Goal: Task Accomplishment & Management: Complete application form

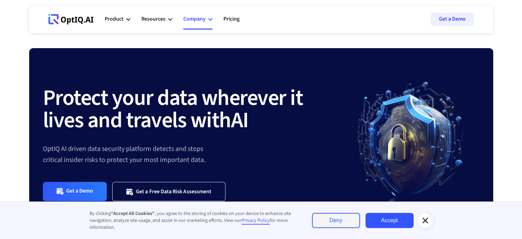
click at [183, 22] on div "Company" at bounding box center [194, 18] width 22 height 9
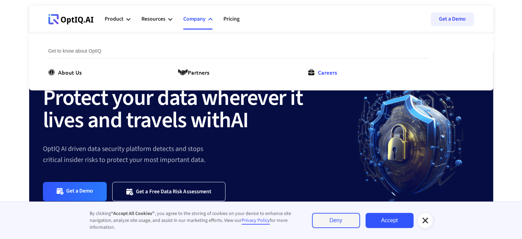
click at [329, 72] on div "Careers" at bounding box center [327, 72] width 19 height 8
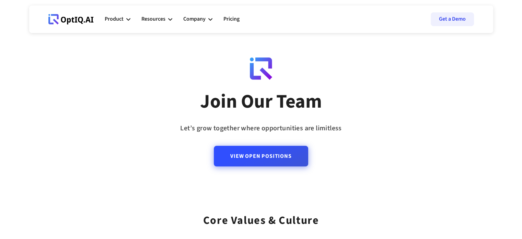
click at [266, 158] on link "View Open Positions" at bounding box center [261, 156] width 94 height 21
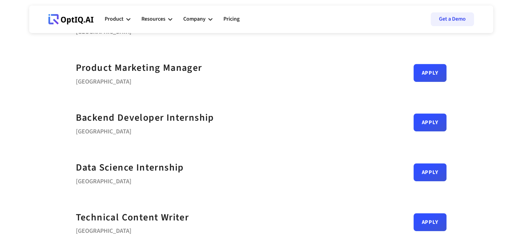
scroll to position [280, 0]
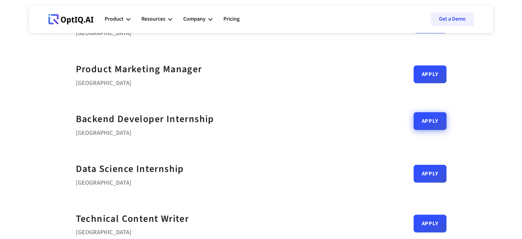
click at [434, 122] on link "Apply" at bounding box center [430, 121] width 33 height 18
click at [434, 124] on link "Apply" at bounding box center [430, 121] width 33 height 18
click at [426, 171] on link "Apply" at bounding box center [430, 171] width 33 height 18
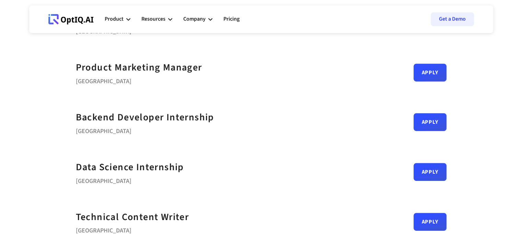
scroll to position [0, 0]
